Goal: Task Accomplishment & Management: Manage account settings

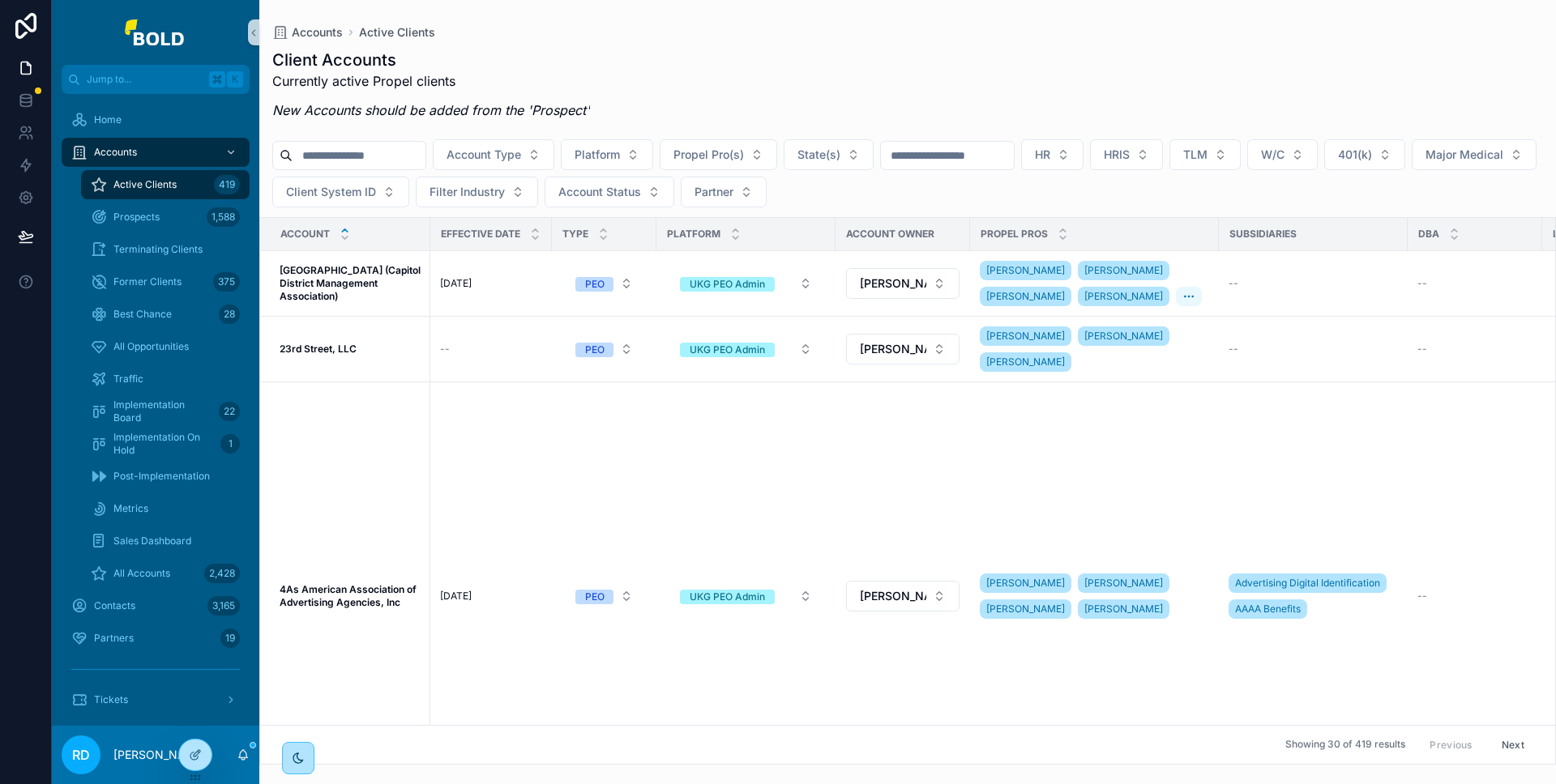
click at [352, 163] on input "scrollable content" at bounding box center [358, 155] width 133 height 22
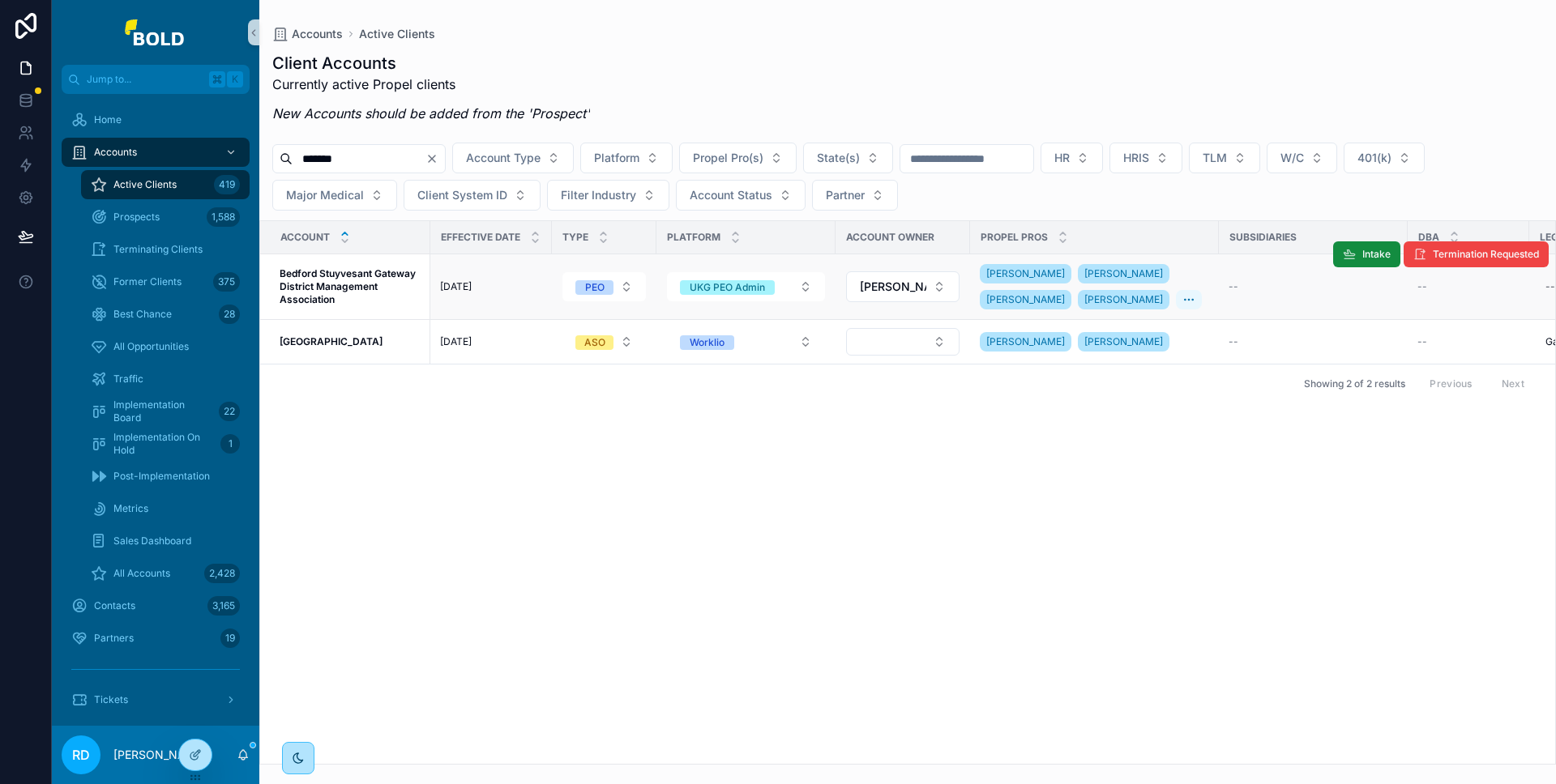
type input "*******"
click at [389, 295] on span "Bedford Stuyvesant Gateway District Management Association" at bounding box center [350, 286] width 141 height 39
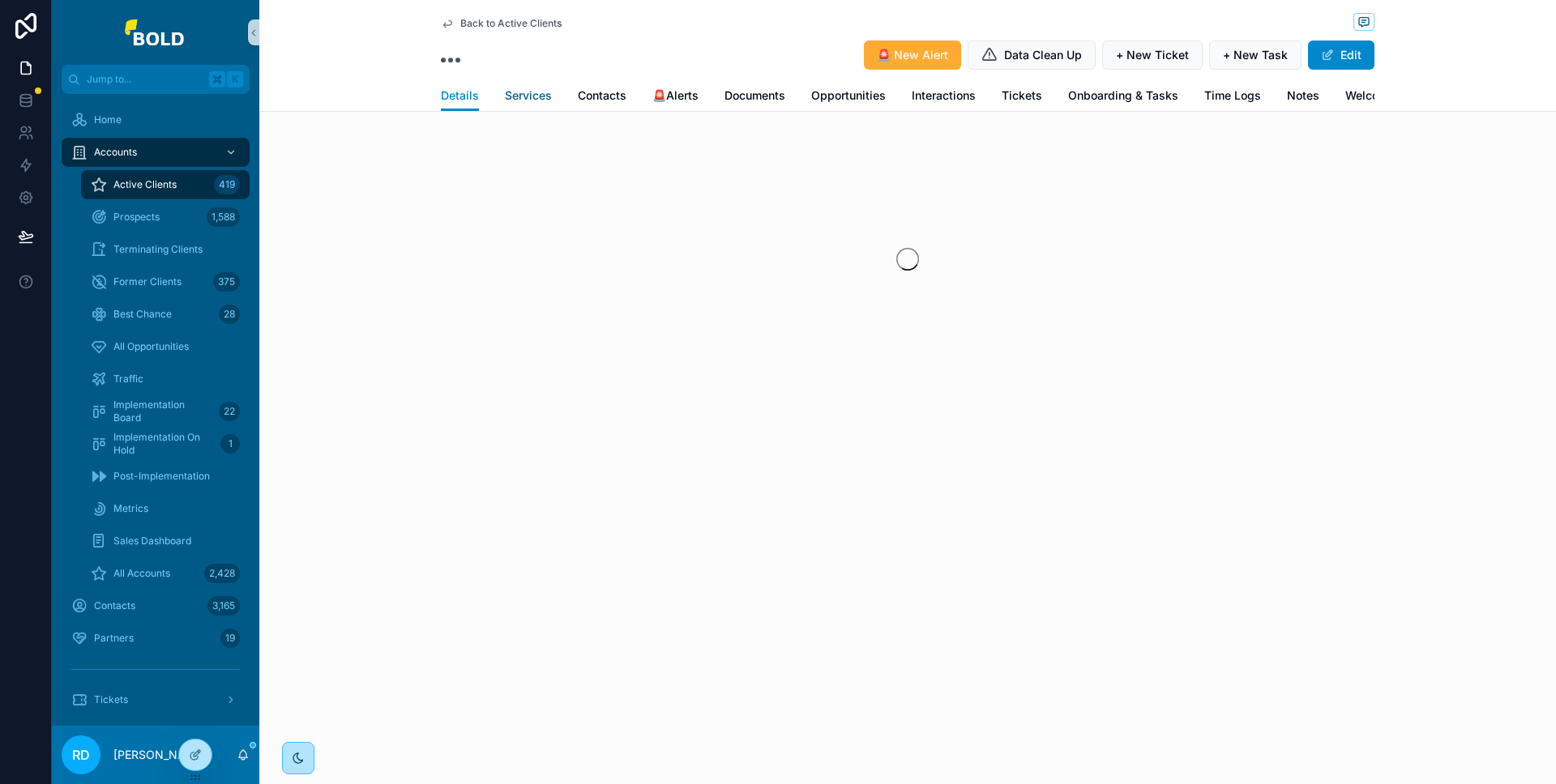
click at [546, 99] on span "Services" at bounding box center [528, 96] width 47 height 17
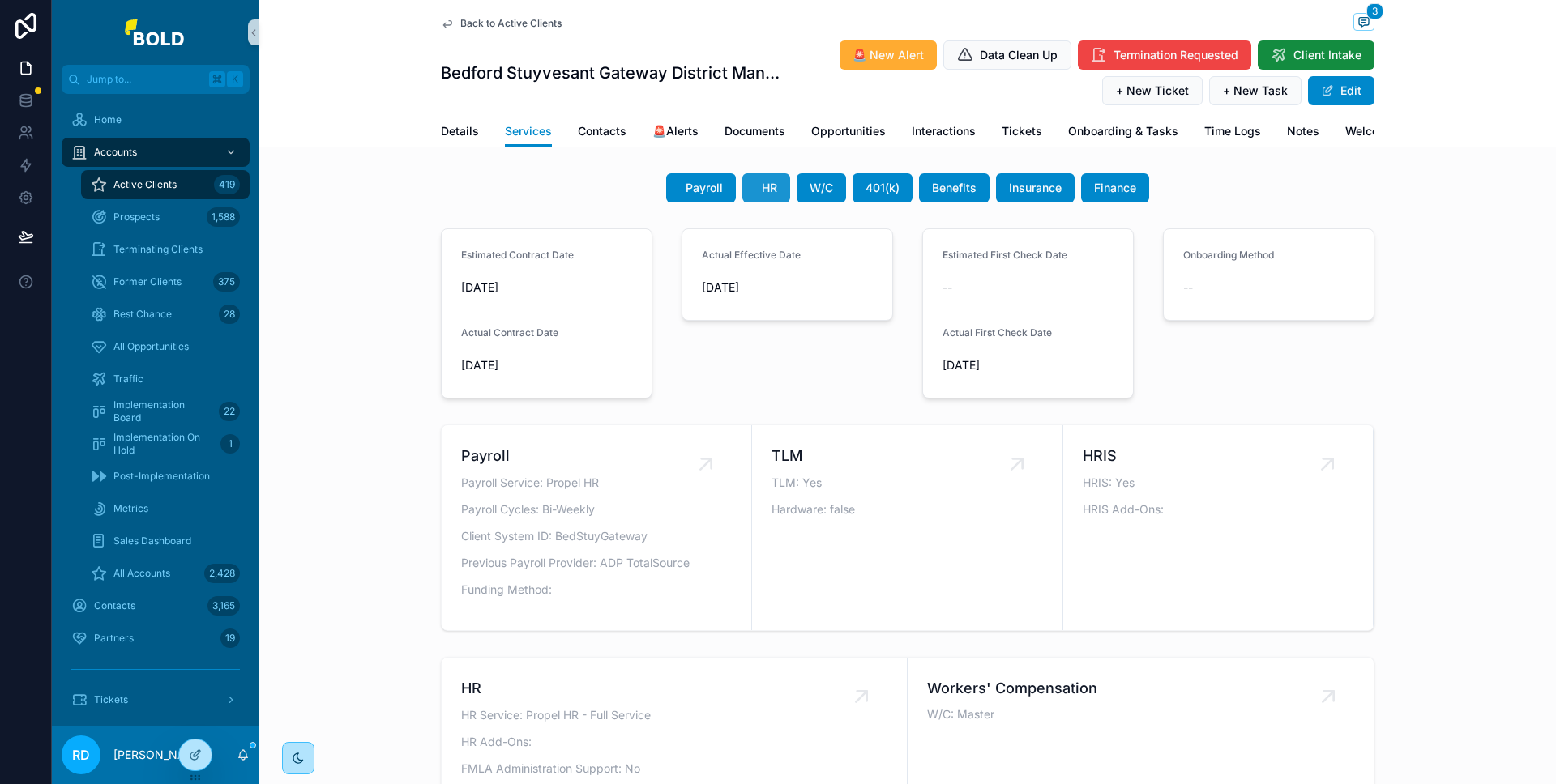
click at [762, 196] on span "HR" at bounding box center [769, 188] width 16 height 17
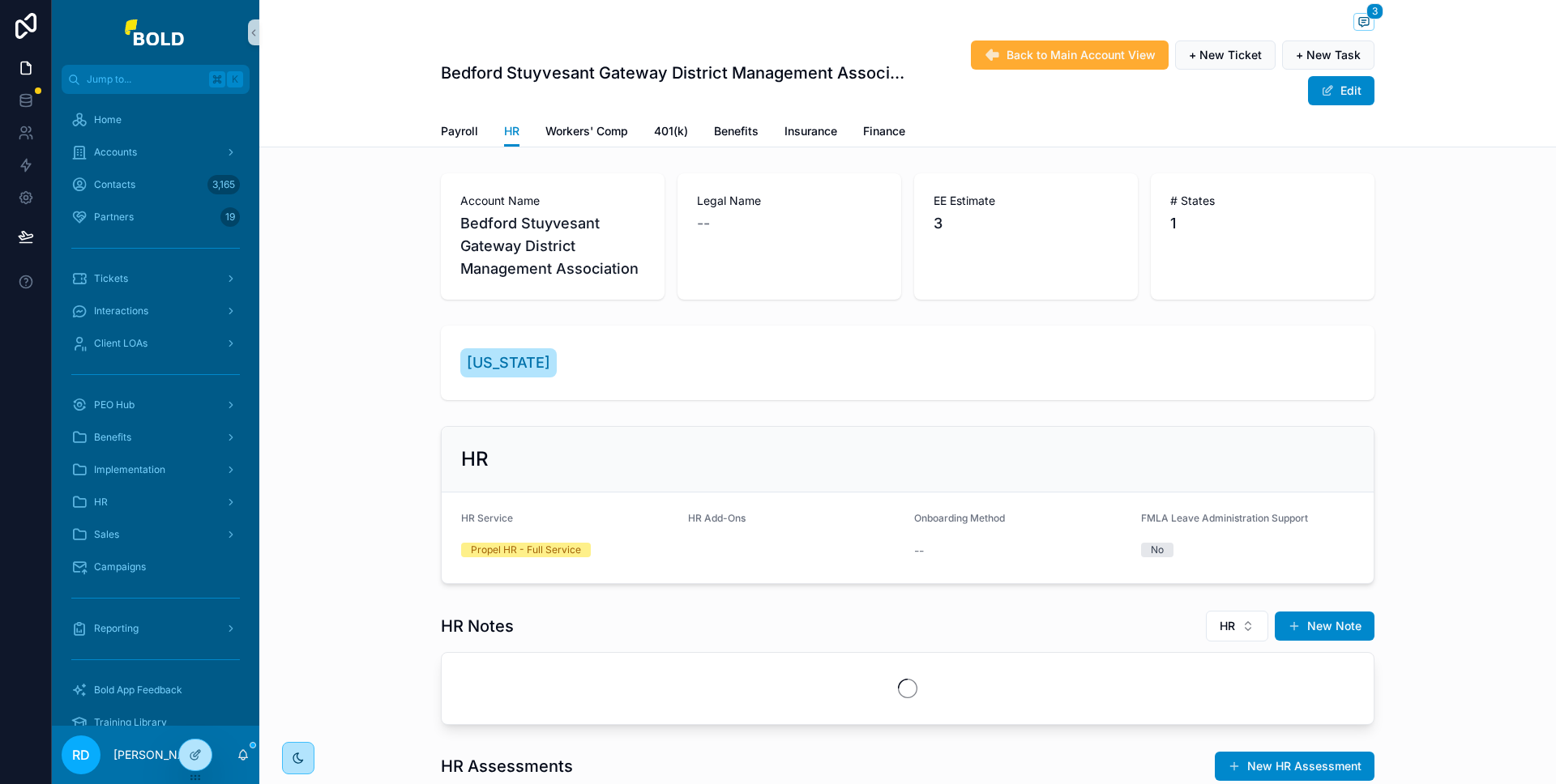
scroll to position [53, 0]
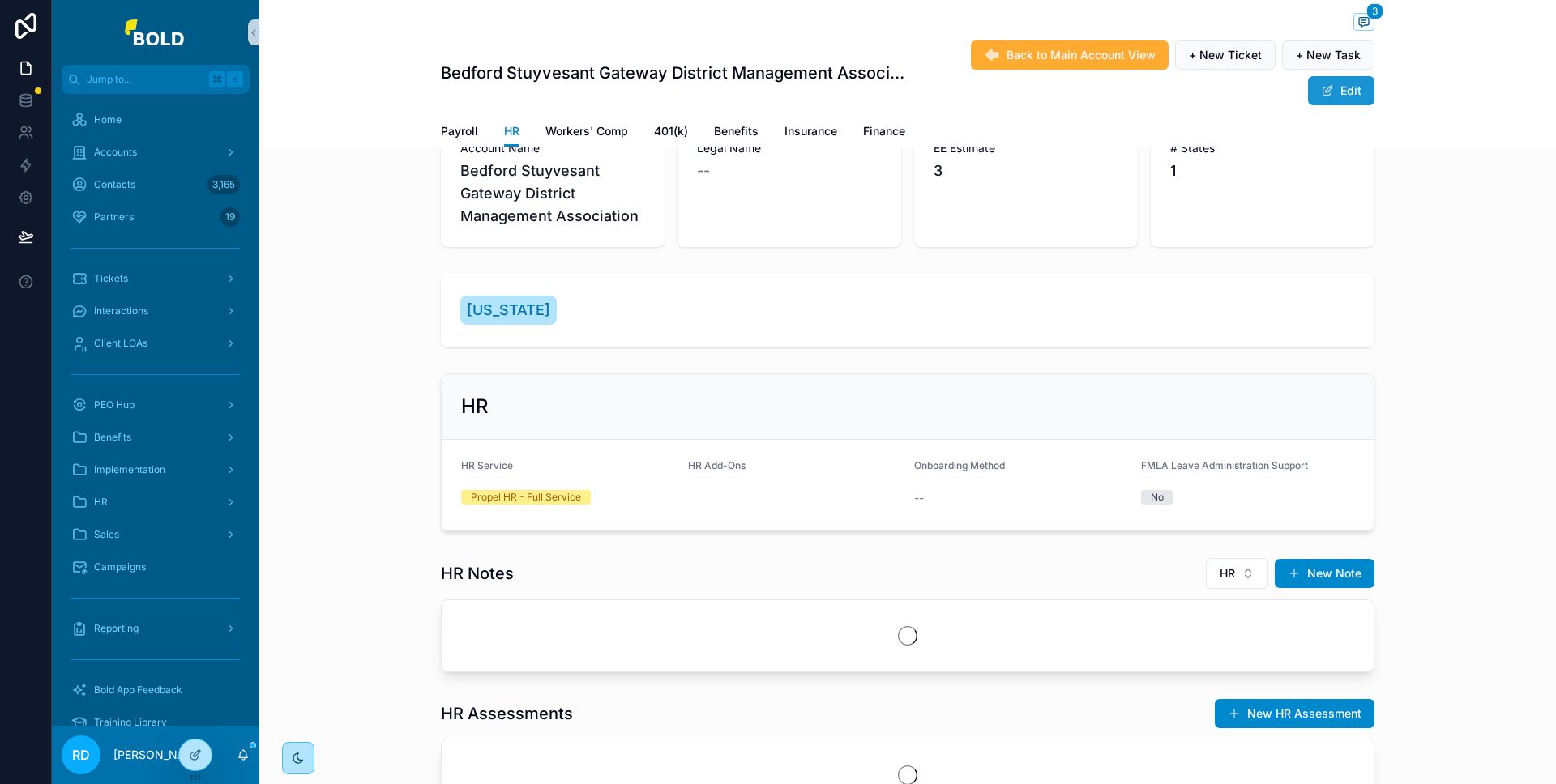
click at [1331, 91] on button "Edit" at bounding box center [1341, 90] width 67 height 29
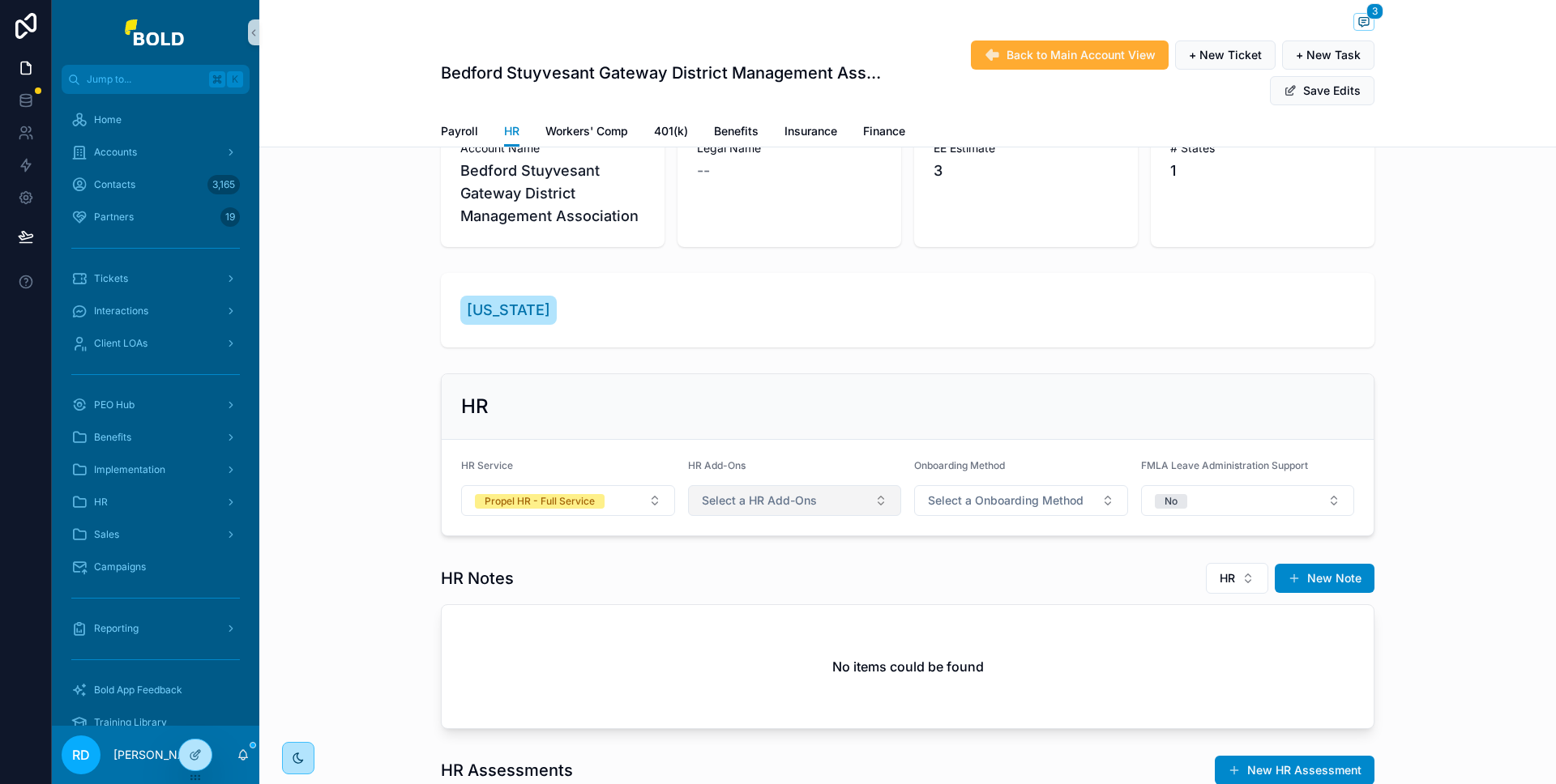
click at [843, 502] on button "Select a HR Add-Ons" at bounding box center [795, 500] width 214 height 31
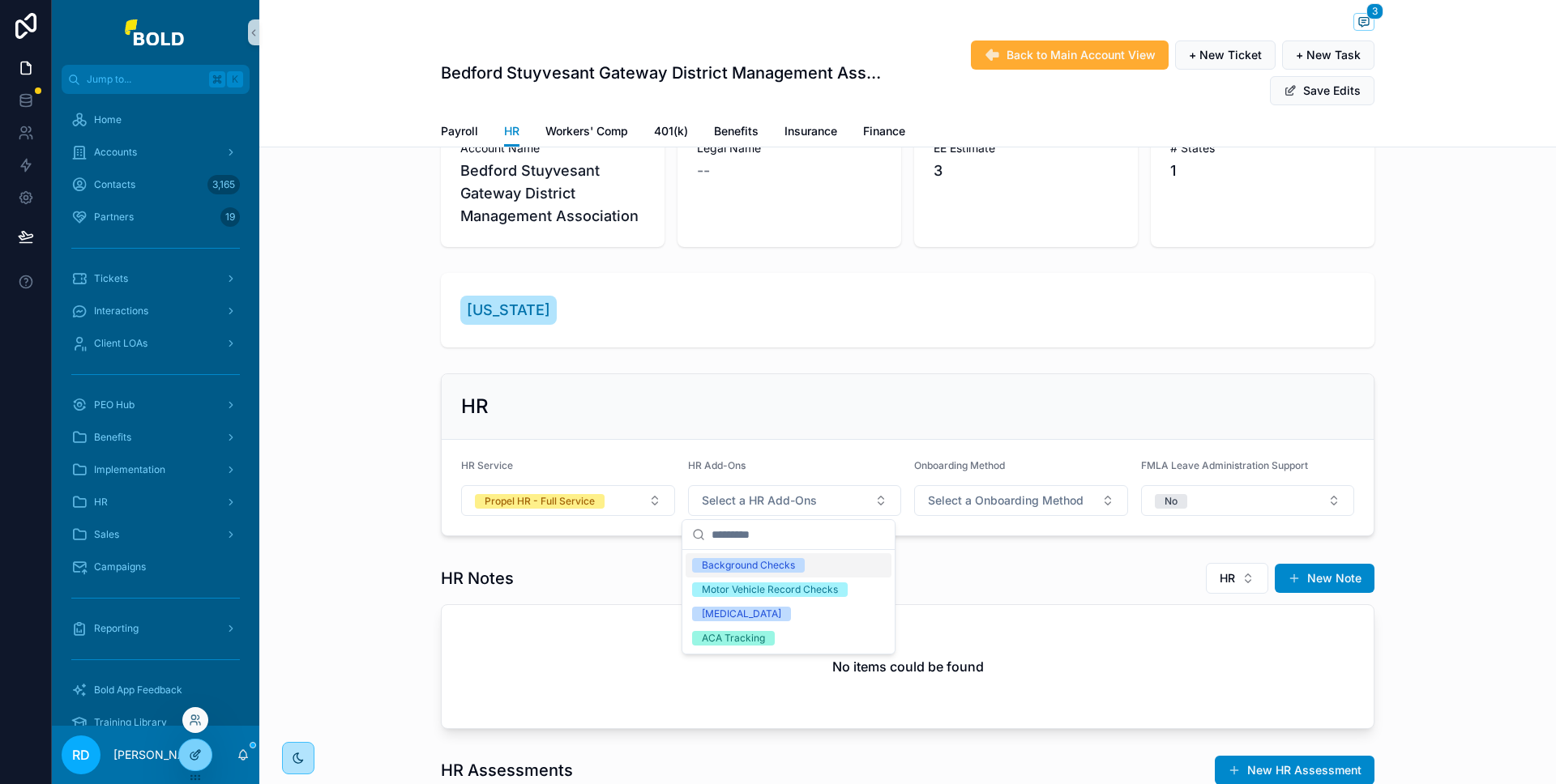
click at [191, 751] on icon at bounding box center [196, 755] width 13 height 13
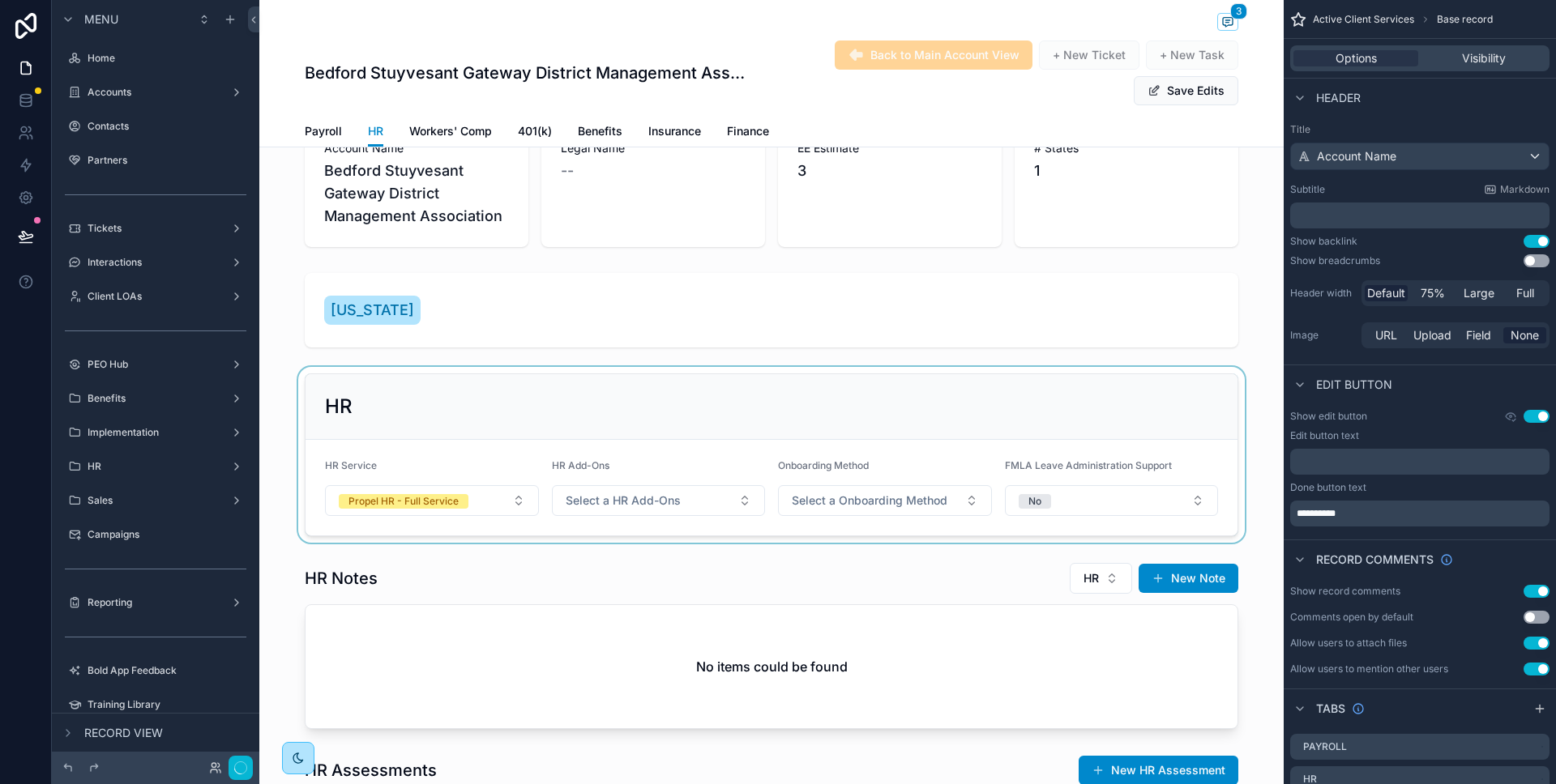
click at [756, 410] on div "scrollable content" at bounding box center [771, 455] width 1024 height 176
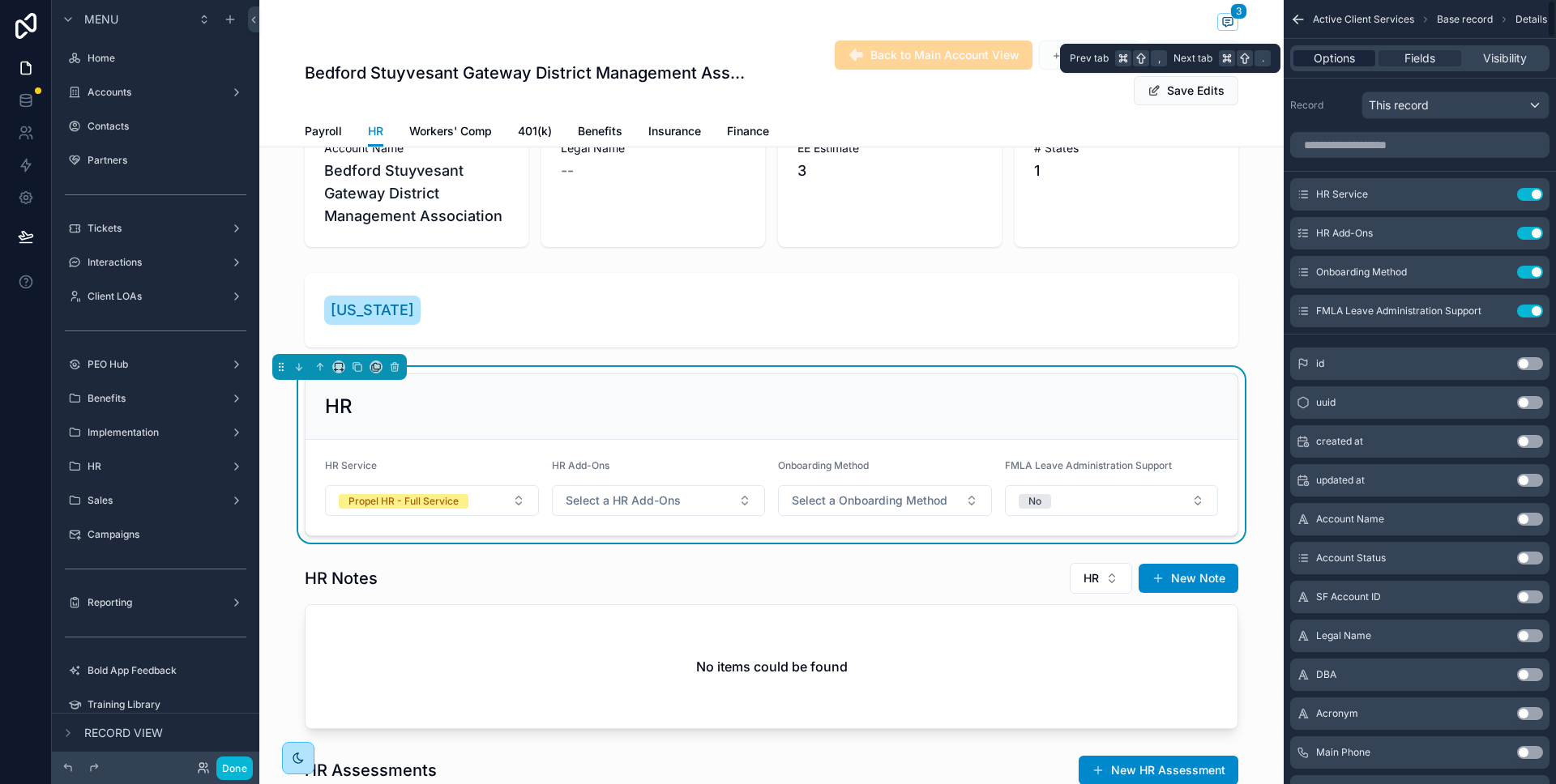
click at [1329, 54] on span "Options" at bounding box center [1335, 59] width 41 height 17
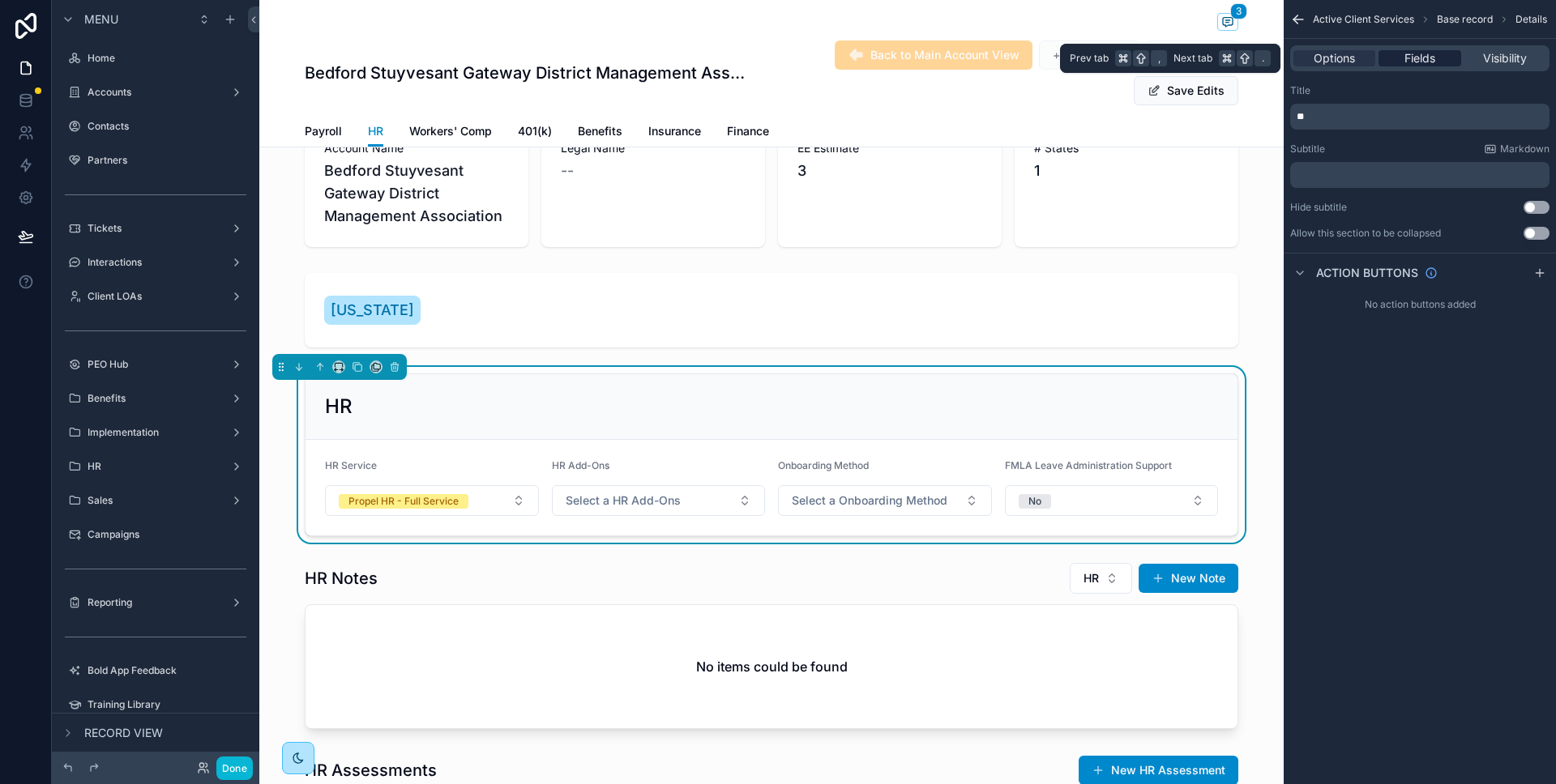
click at [1405, 53] on span "Fields" at bounding box center [1420, 59] width 31 height 17
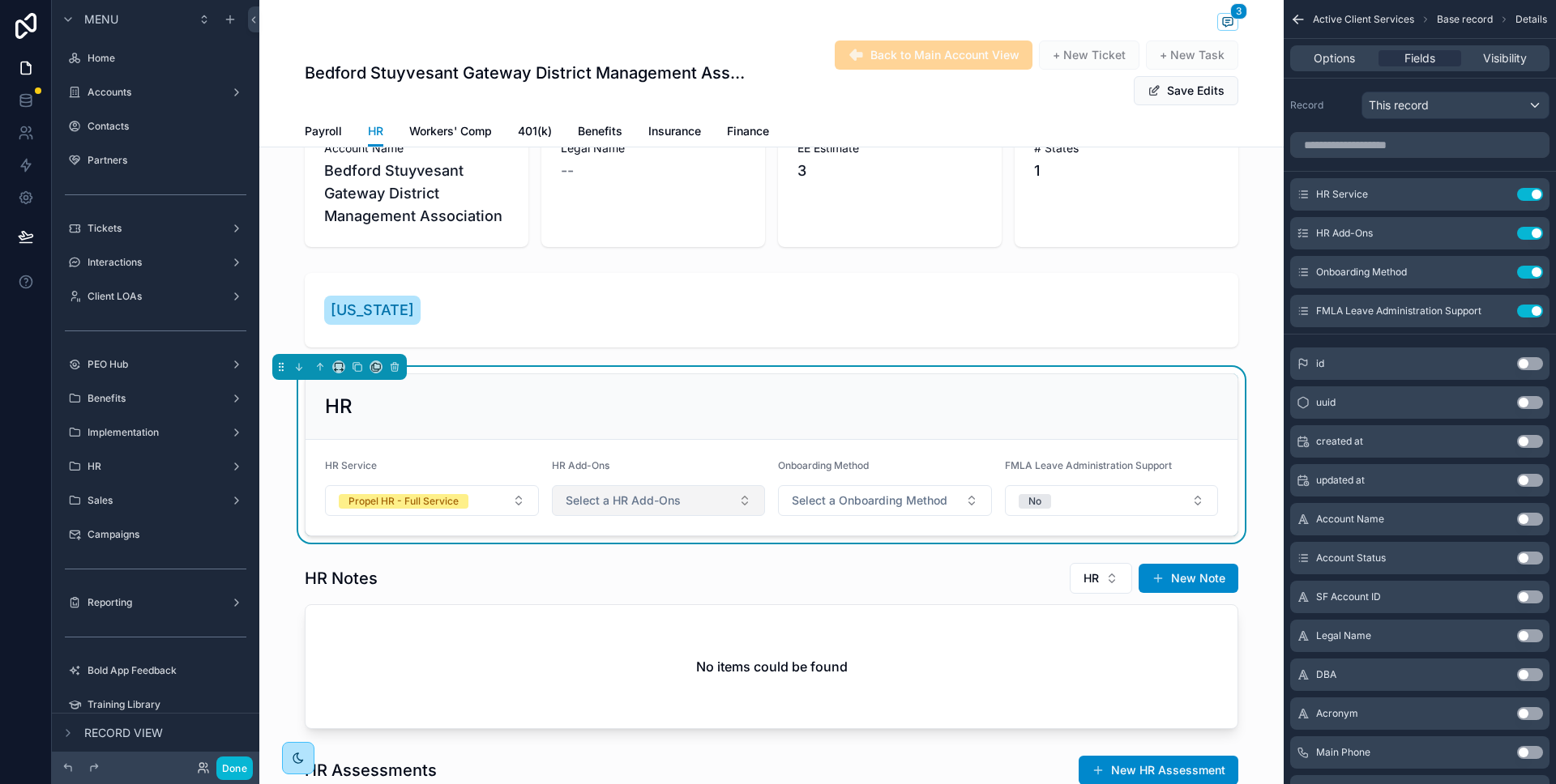
click at [650, 507] on span "Select a HR Add-Ons" at bounding box center [622, 501] width 115 height 17
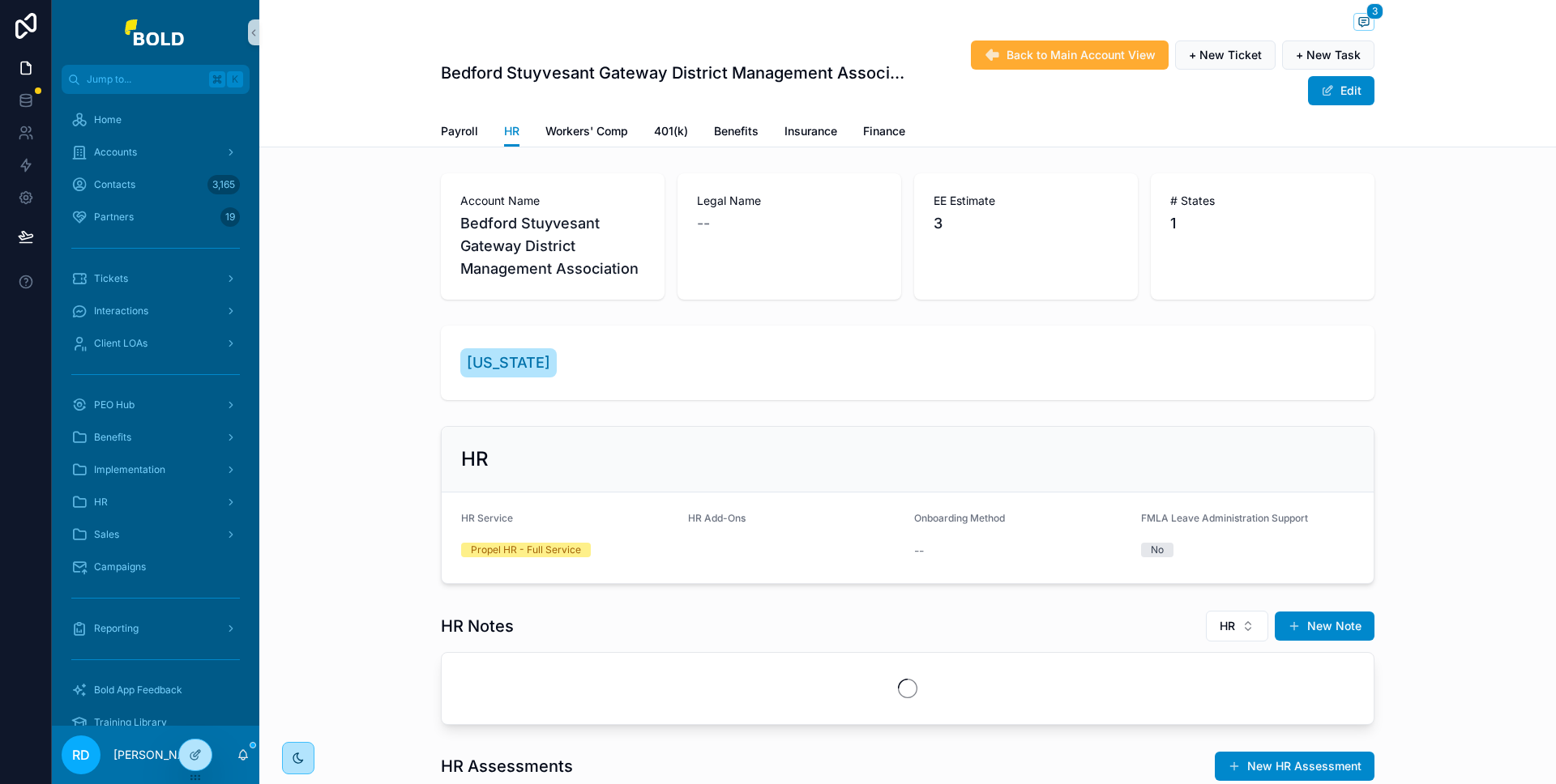
click at [743, 546] on div "scrollable content" at bounding box center [795, 543] width 214 height 10
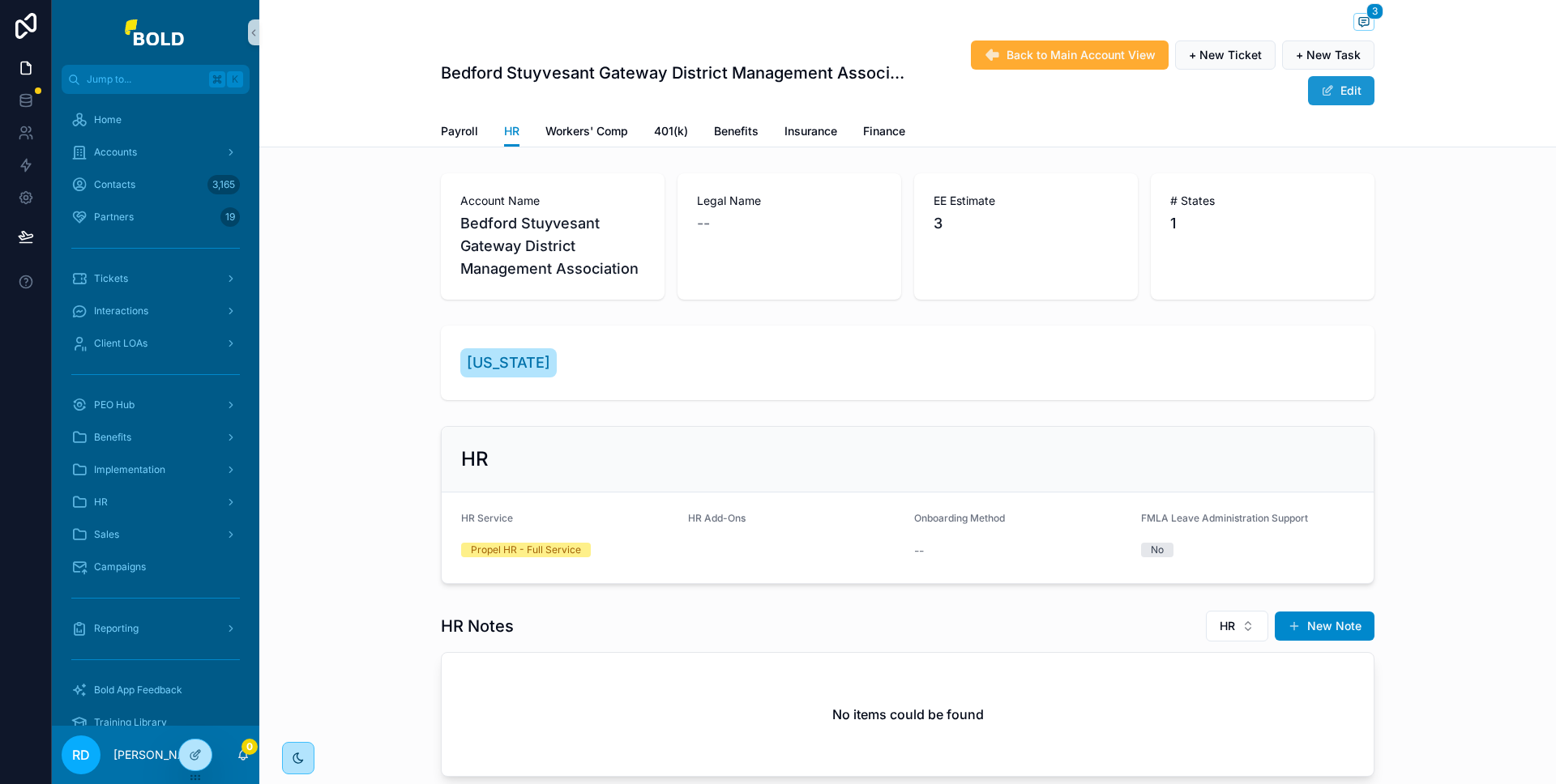
click at [1321, 89] on span "scrollable content" at bounding box center [1327, 91] width 13 height 13
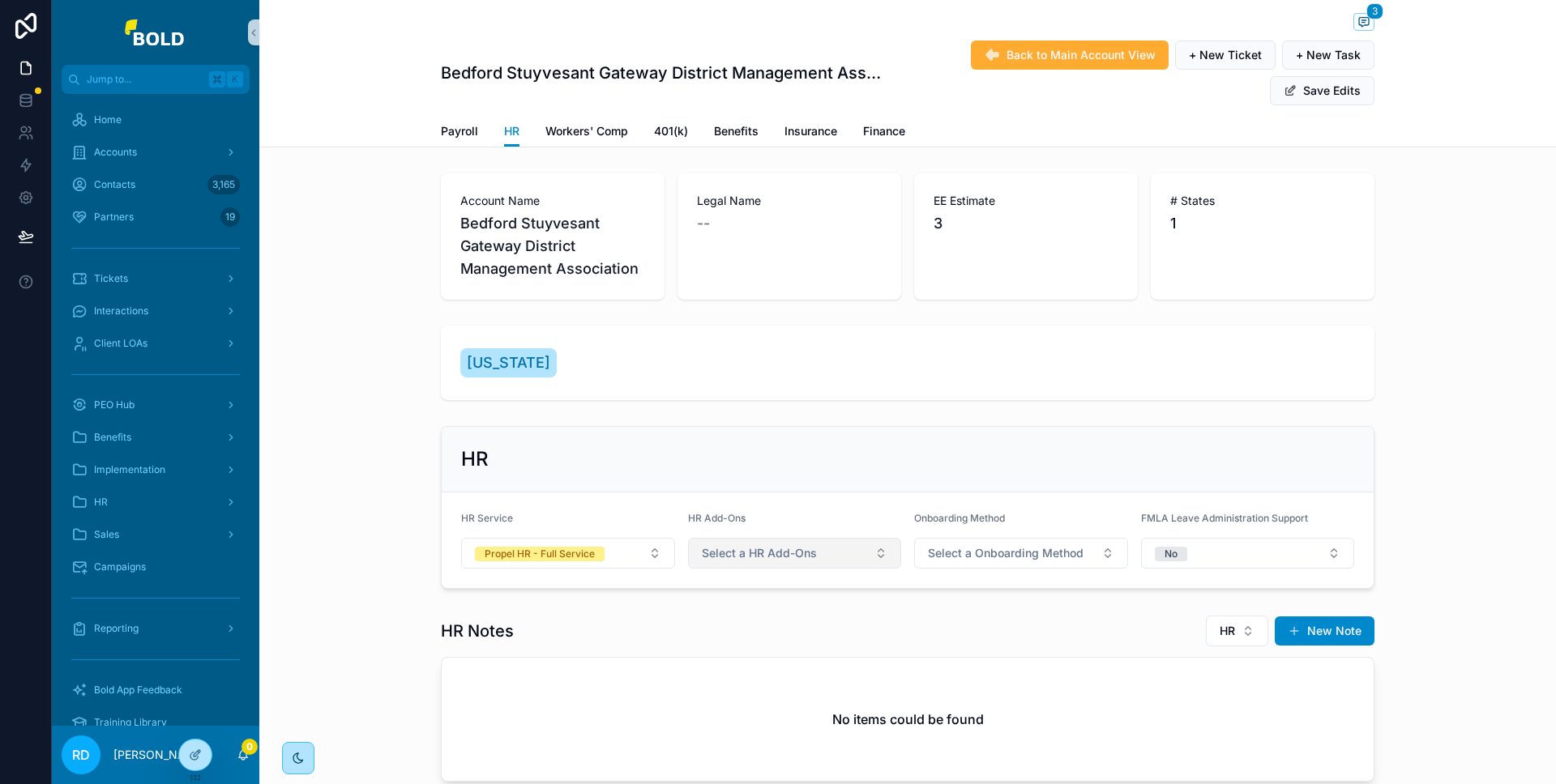
click at [826, 566] on button "Select a HR Add-Ons" at bounding box center [795, 553] width 214 height 31
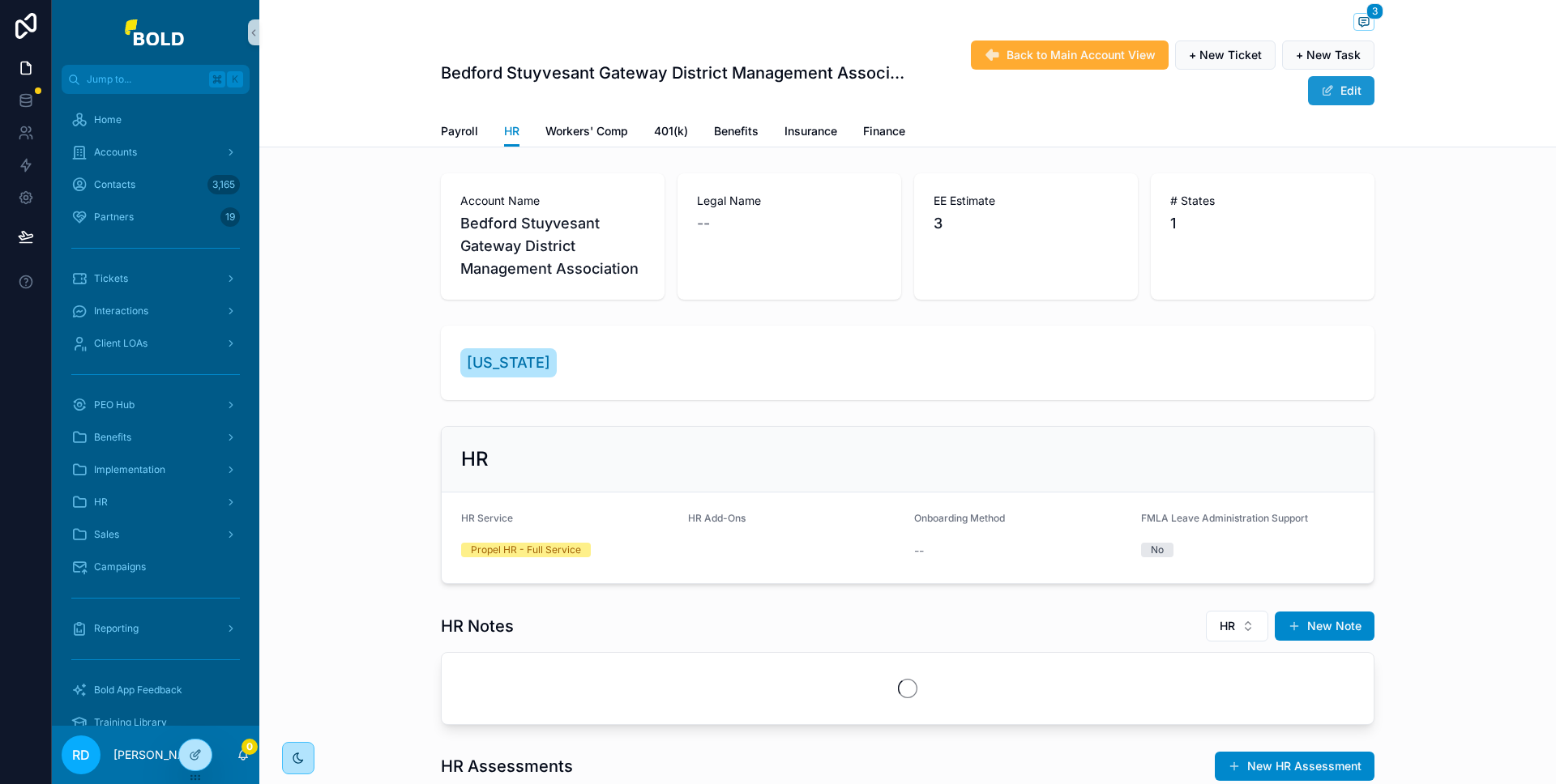
click at [1336, 64] on button "+ New Task" at bounding box center [1328, 54] width 92 height 29
click at [1337, 94] on button "Edit" at bounding box center [1341, 90] width 67 height 29
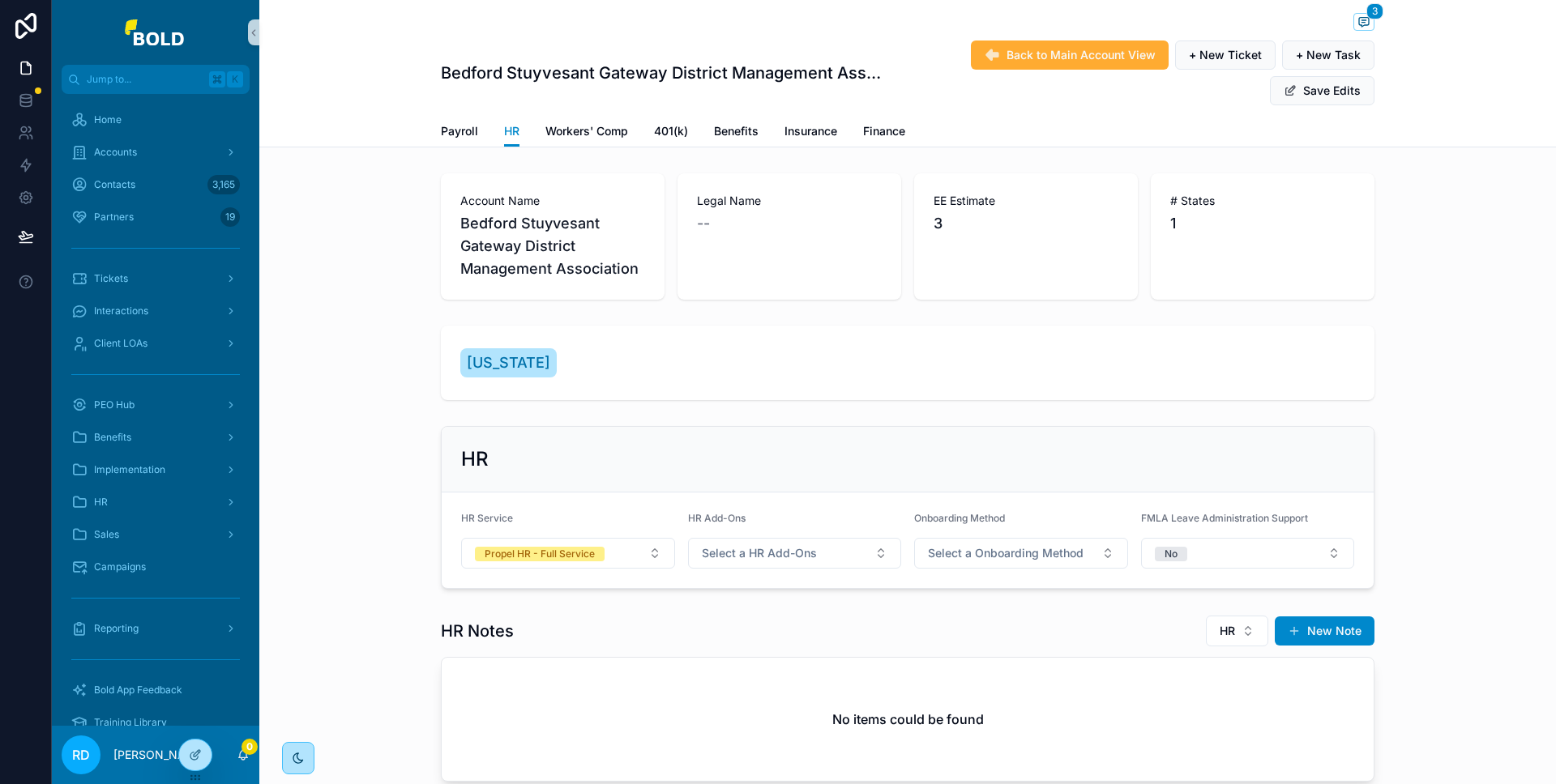
scroll to position [68, 0]
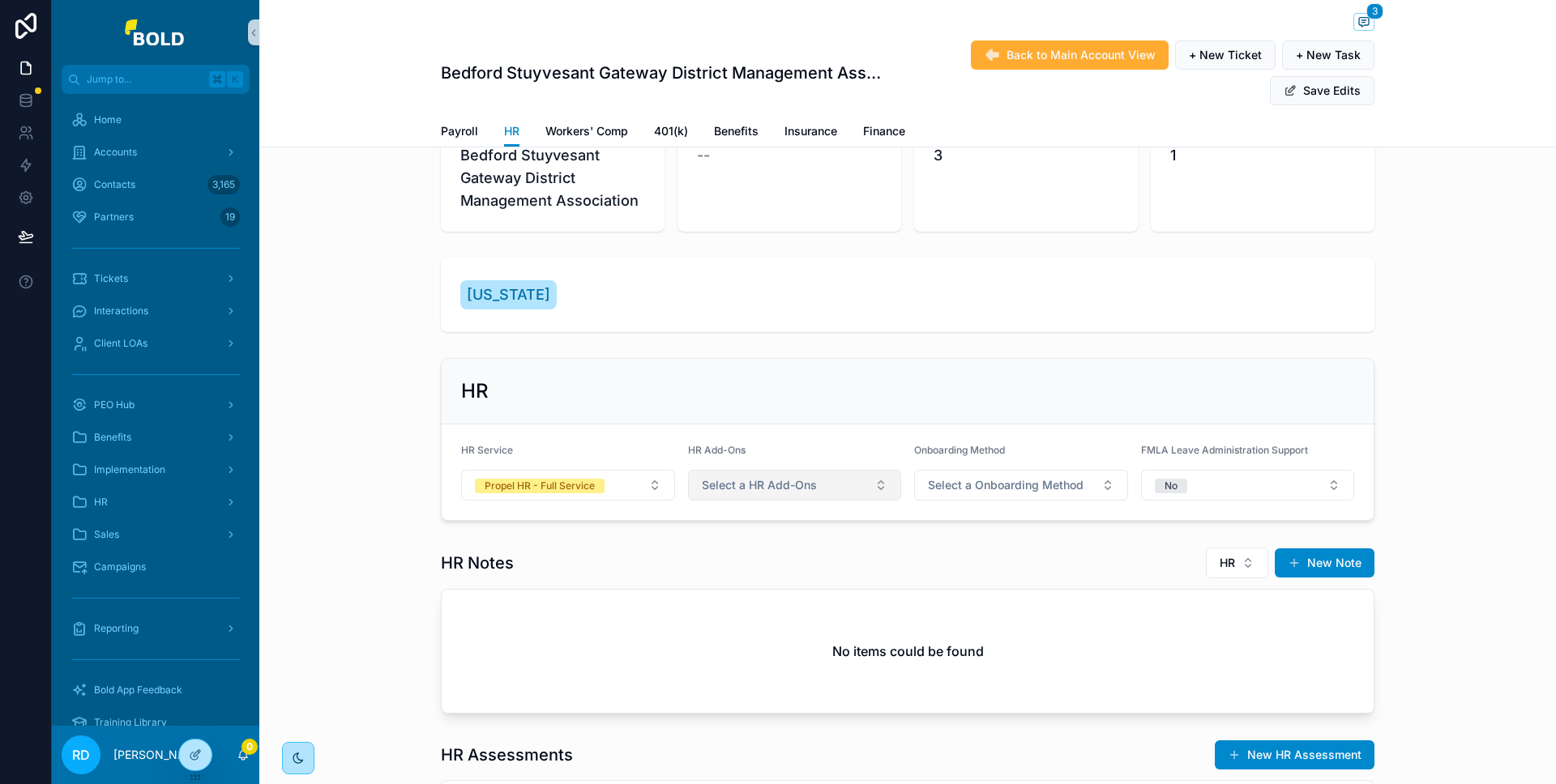
click at [821, 489] on button "Select a HR Add-Ons" at bounding box center [795, 484] width 214 height 31
type input "***"
click at [25, 98] on icon at bounding box center [26, 97] width 11 height 4
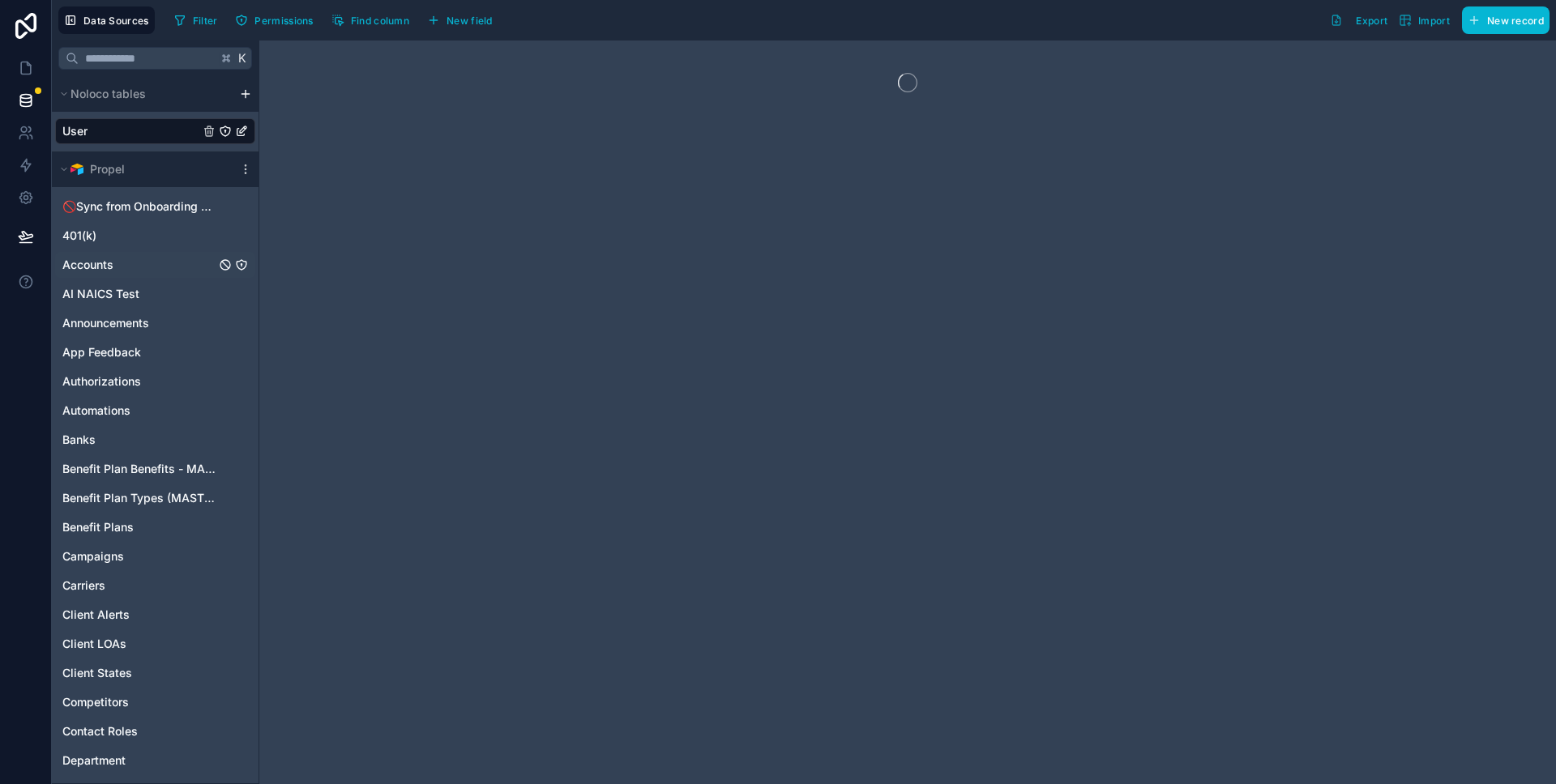
click at [144, 272] on link "Accounts" at bounding box center [140, 265] width 154 height 17
click at [109, 261] on span "Accounts" at bounding box center [88, 265] width 51 height 17
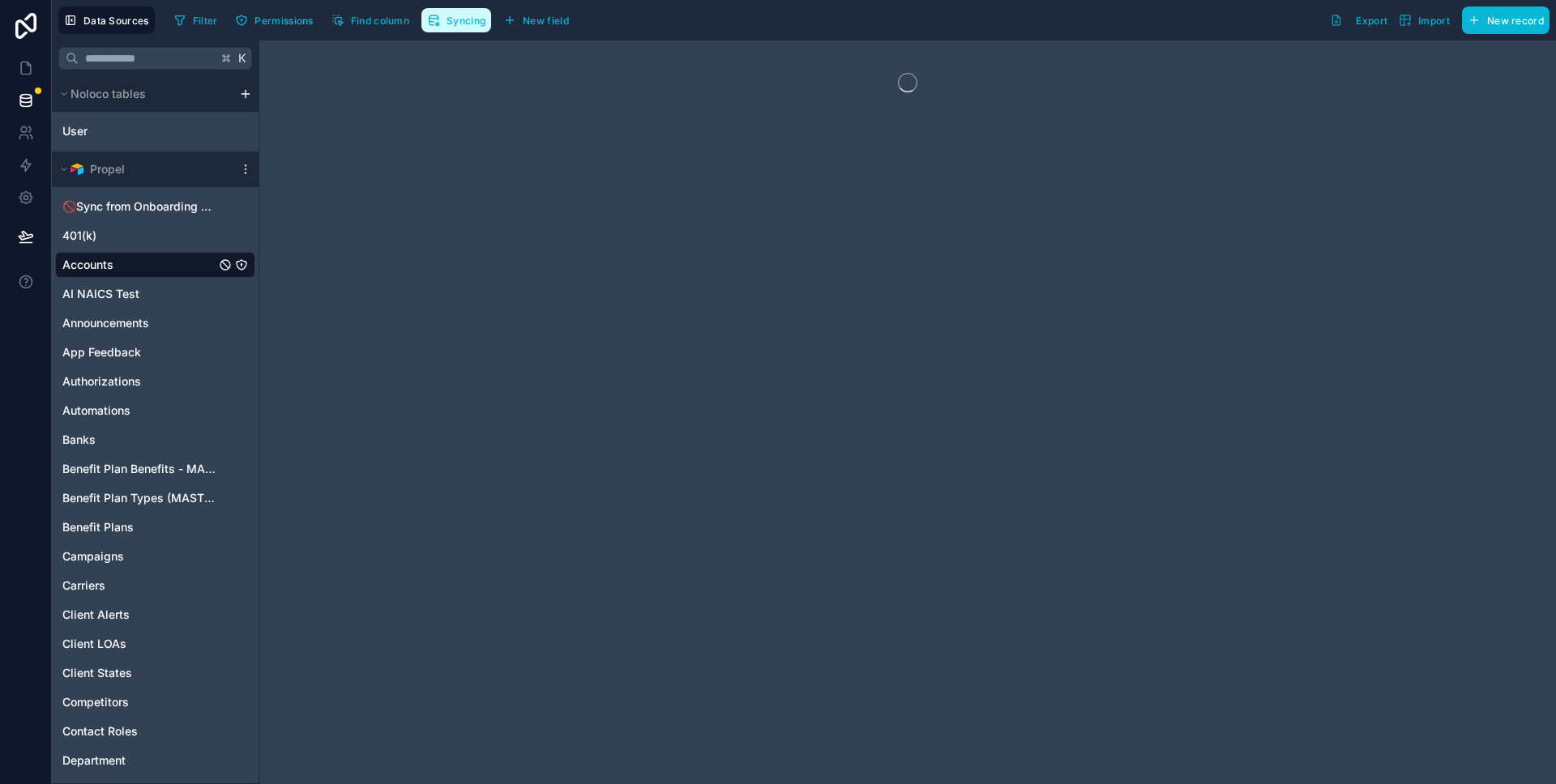
click at [463, 22] on span "Syncing" at bounding box center [466, 21] width 39 height 12
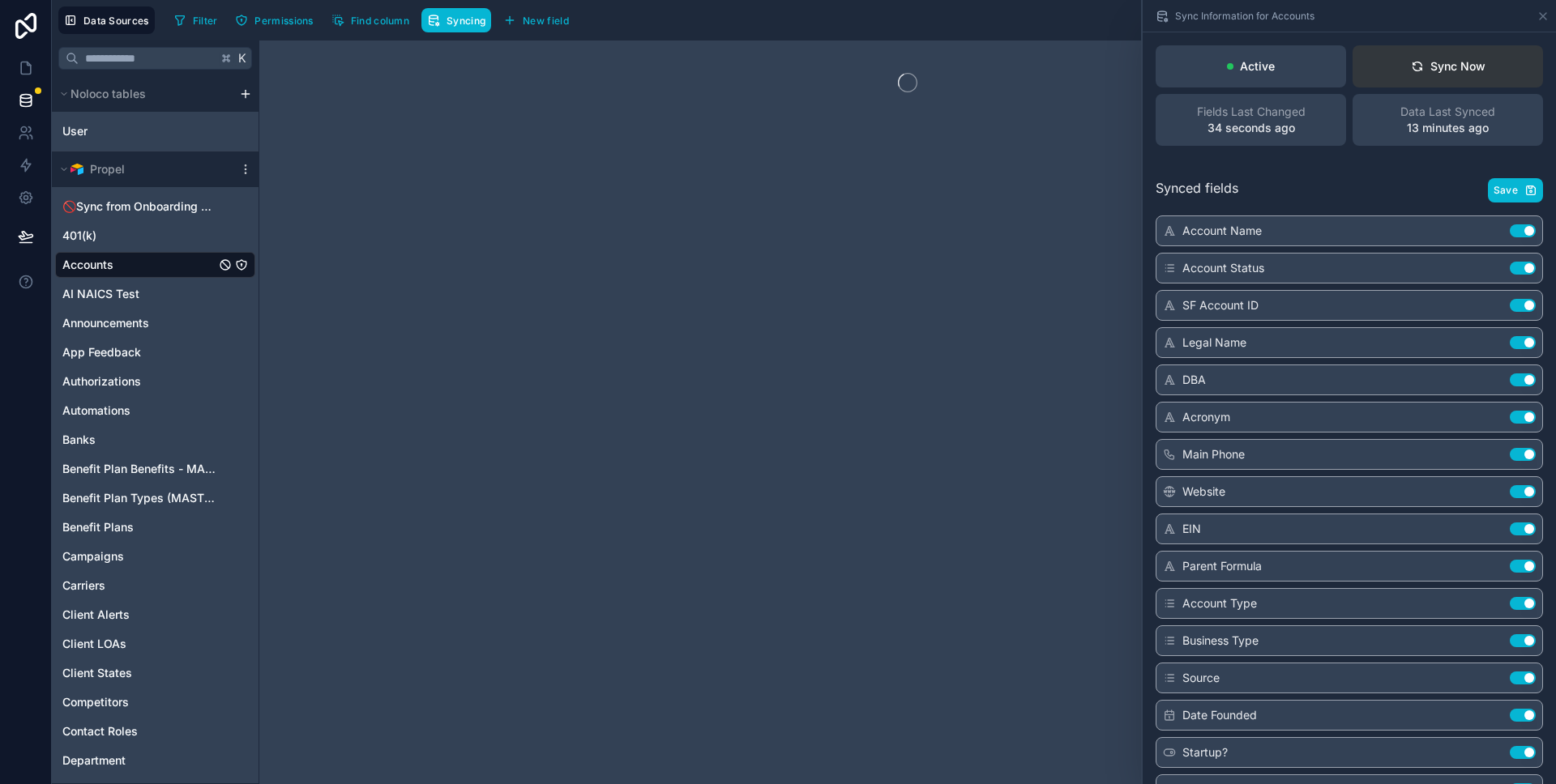
click at [1458, 76] on button "Sync Now" at bounding box center [1448, 66] width 191 height 42
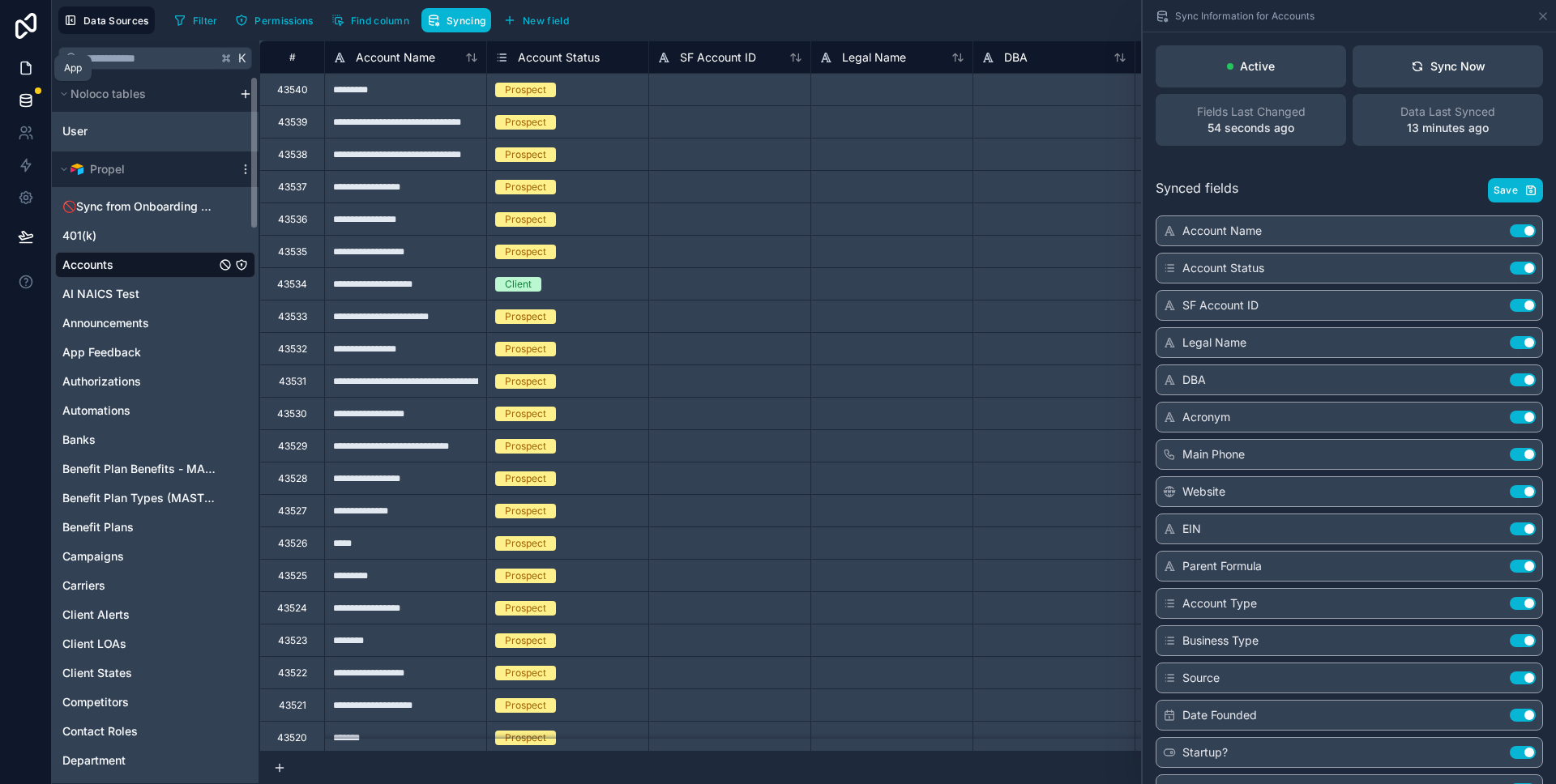
click at [34, 61] on link at bounding box center [26, 68] width 51 height 32
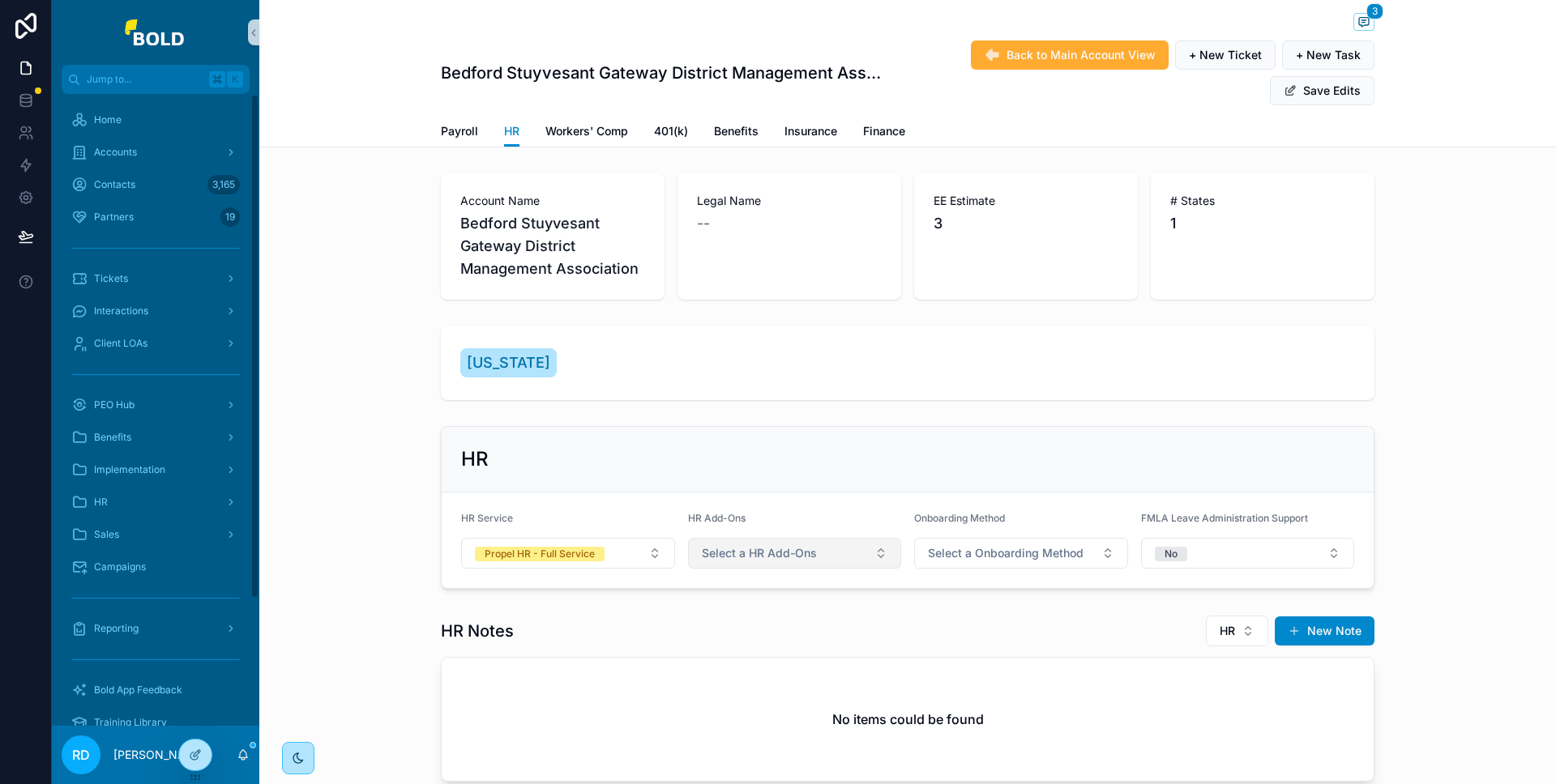
click at [769, 549] on span "Select a HR Add-Ons" at bounding box center [759, 554] width 115 height 17
